Goal: Find specific page/section: Find specific page/section

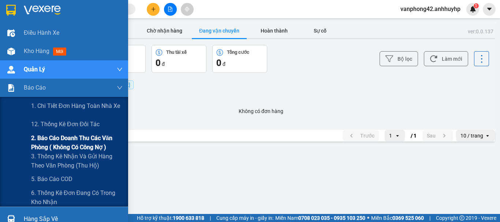
click at [78, 145] on span "2. Báo cáo doanh thu các văn phòng ( không có công nợ )" at bounding box center [76, 143] width 91 height 18
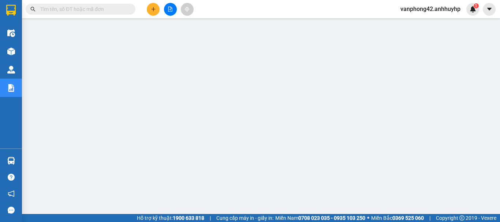
scroll to position [141, 0]
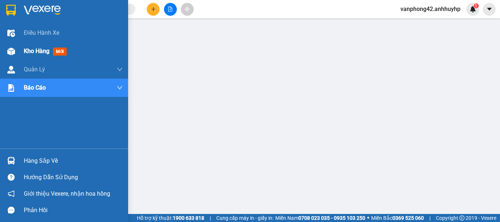
click at [29, 45] on div "Kho hàng mới" at bounding box center [73, 51] width 99 height 18
